Goal: Information Seeking & Learning: Understand process/instructions

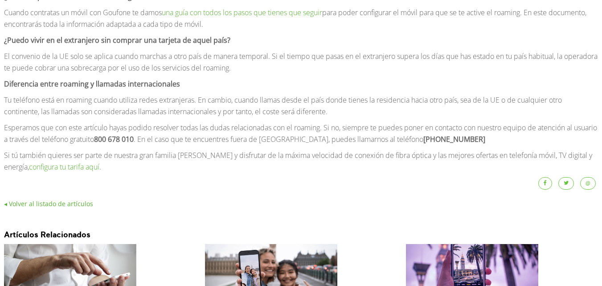
scroll to position [579, 0]
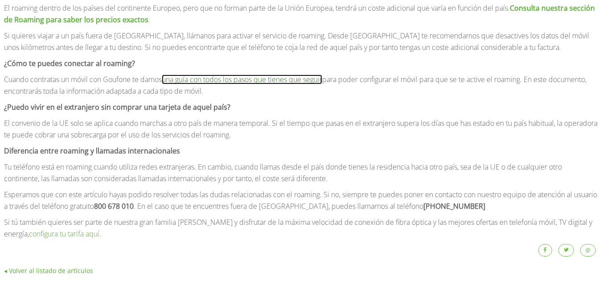
click at [274, 74] on link "una guía con todos los pasos que tienes que seguir" at bounding box center [242, 79] width 160 height 10
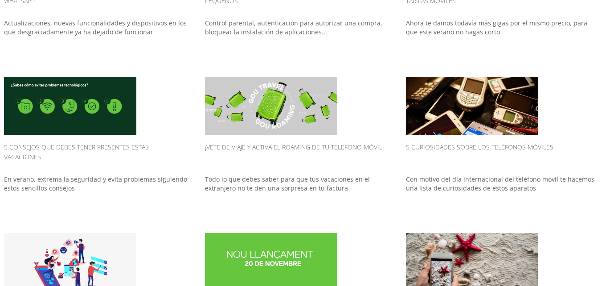
scroll to position [134, 0]
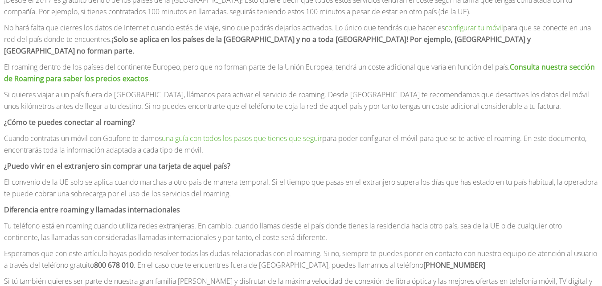
scroll to position [535, 0]
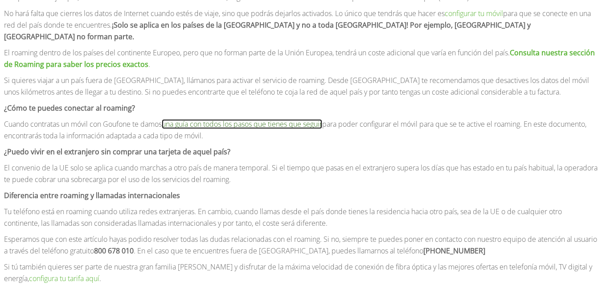
click at [270, 119] on link "una guía con todos los pasos que tienes que seguir" at bounding box center [242, 124] width 160 height 10
